Goal: Navigation & Orientation: Find specific page/section

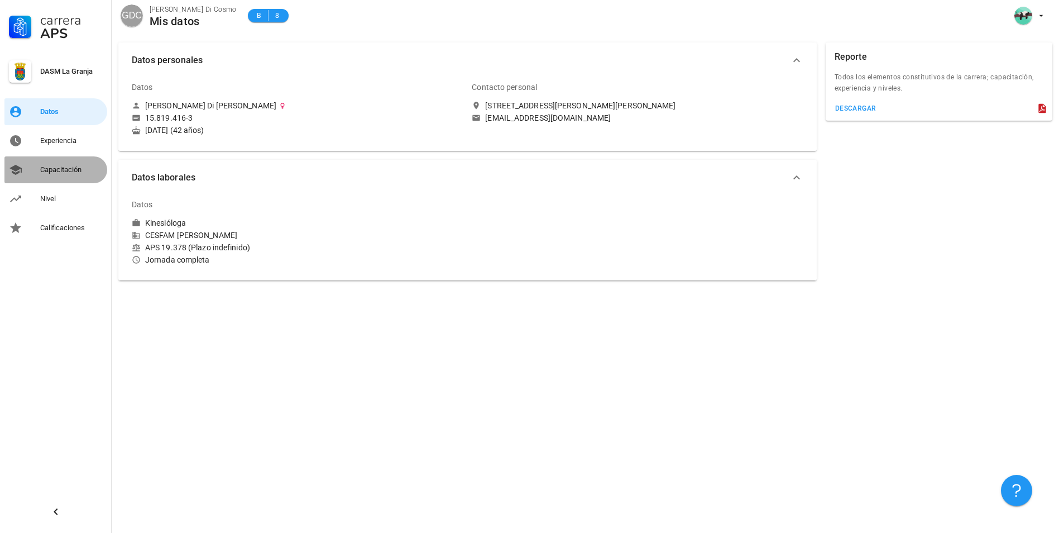
click at [65, 168] on div "Capacitación" at bounding box center [71, 169] width 63 height 9
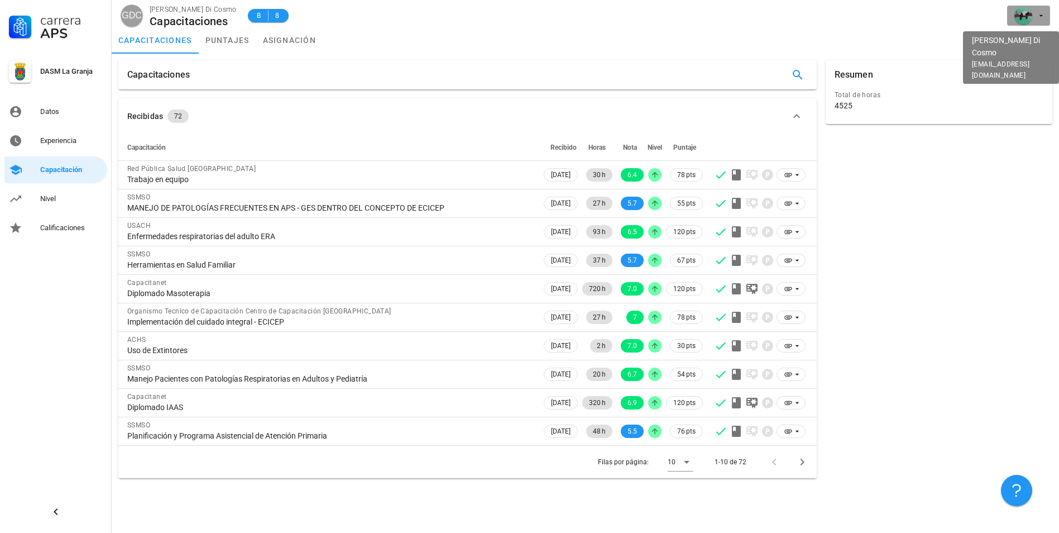
click at [1038, 14] on icon "button" at bounding box center [1041, 15] width 9 height 9
click at [1029, 35] on div "Salir" at bounding box center [1036, 43] width 18 height 22
